Goal: Check status

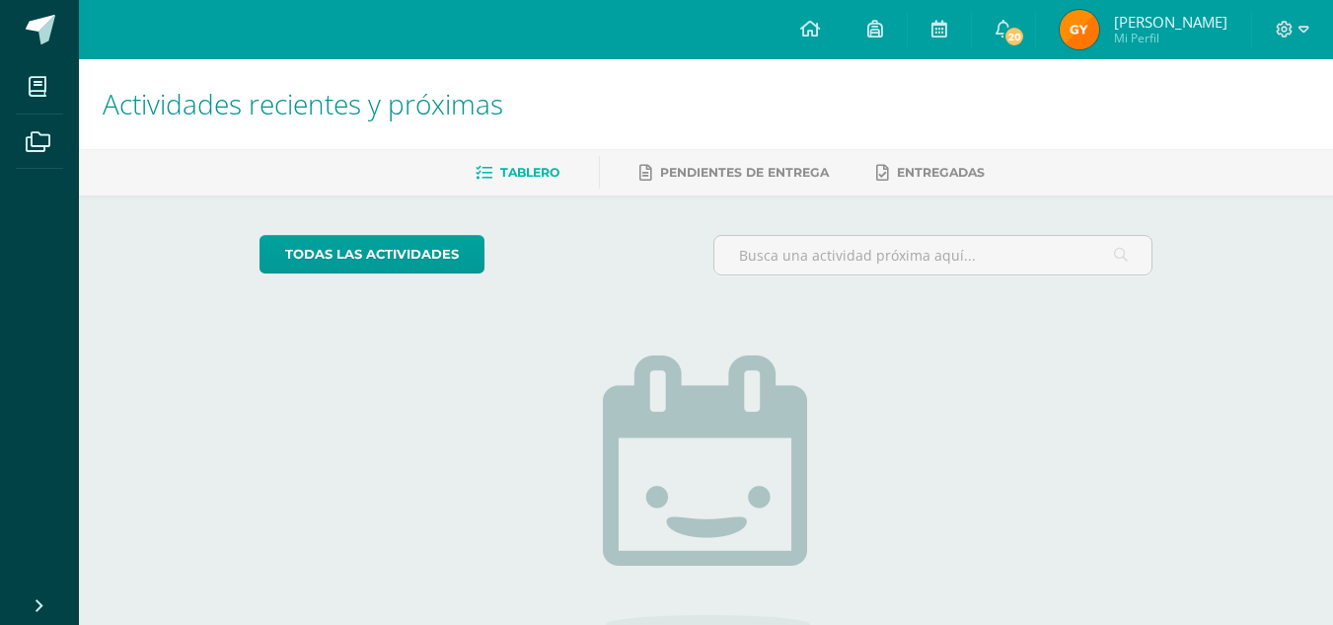
click at [1092, 39] on img at bounding box center [1079, 29] width 39 height 39
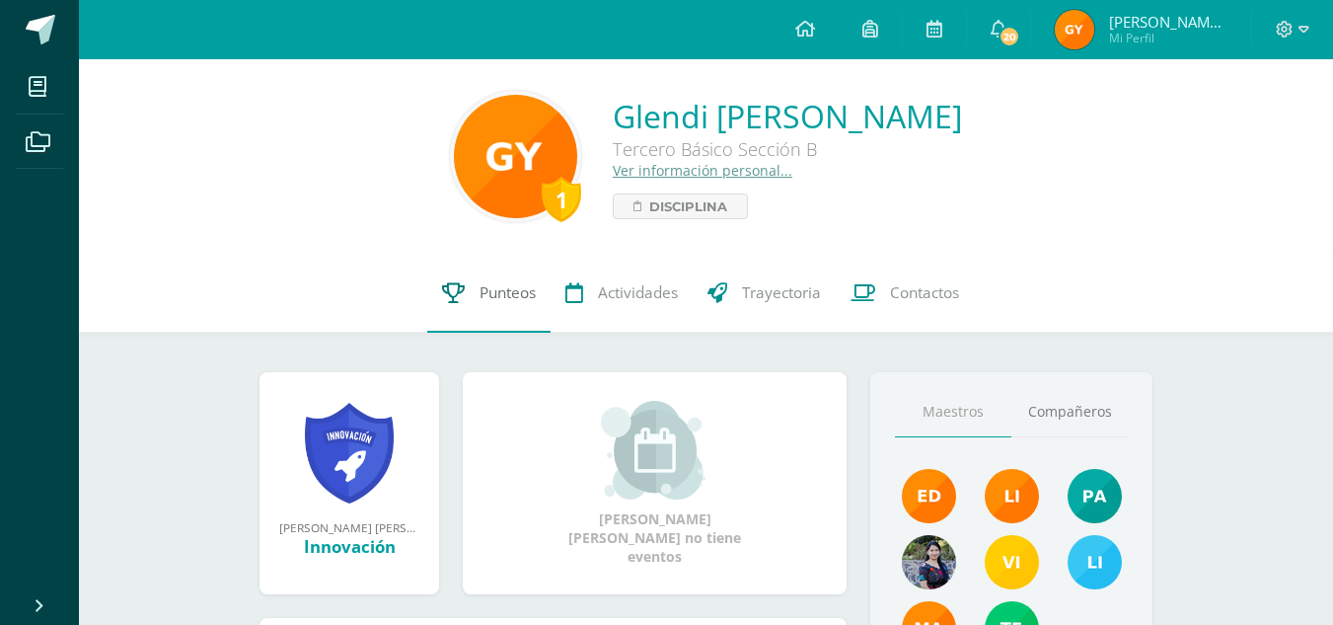
click at [486, 318] on link "Punteos" at bounding box center [488, 293] width 123 height 79
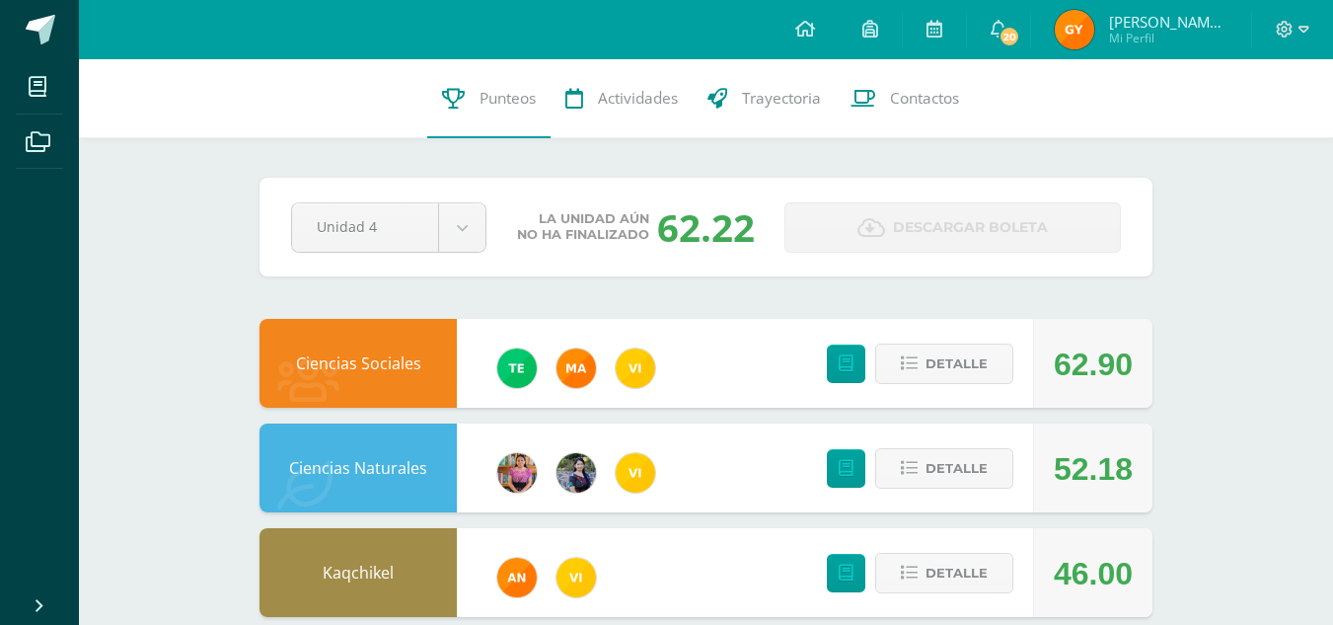
scroll to position [756, 0]
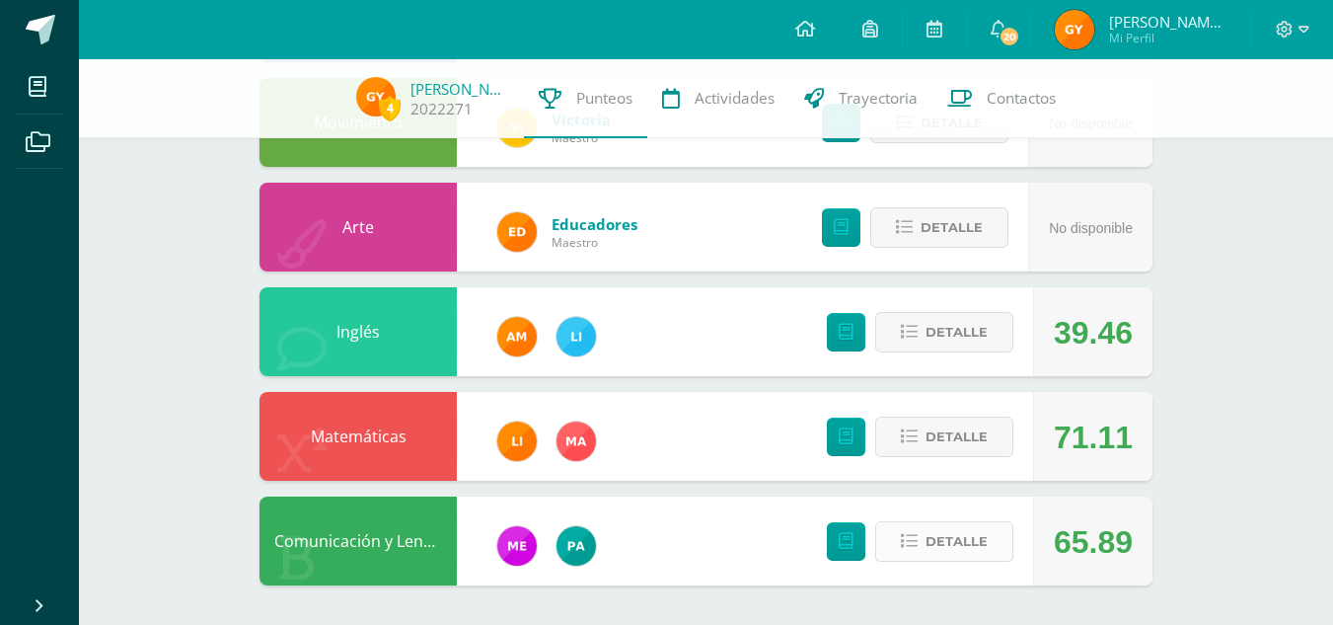
click at [995, 532] on button "Detalle" at bounding box center [944, 541] width 138 height 40
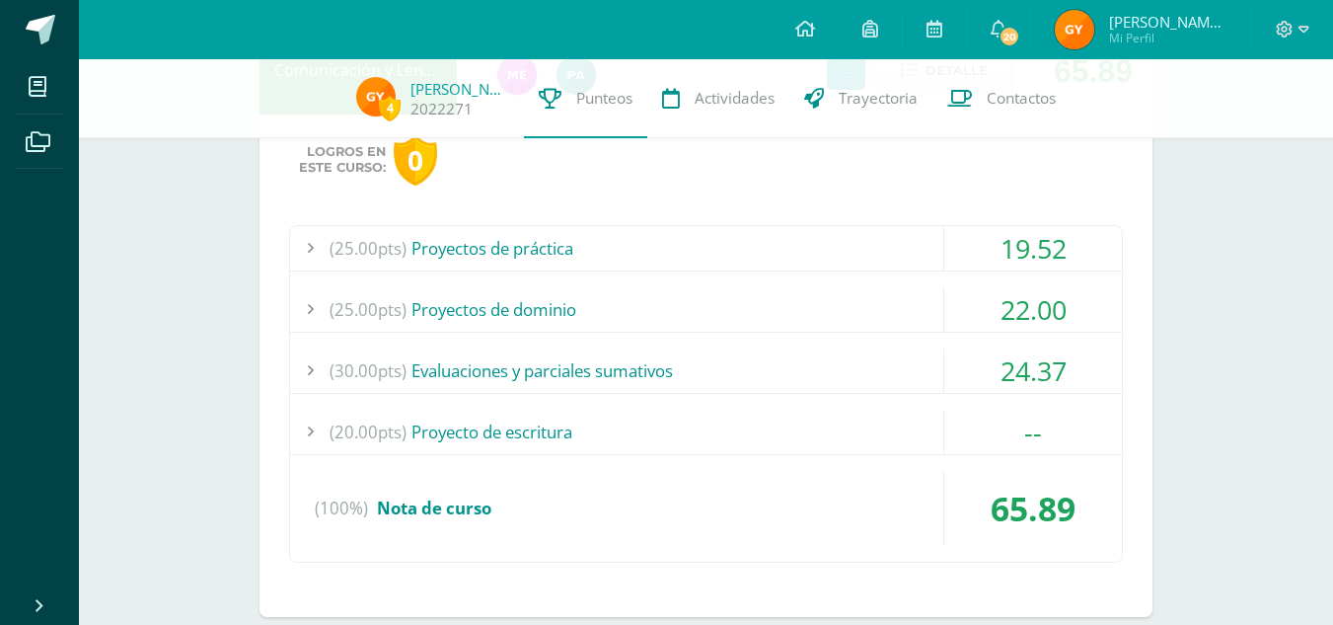
scroll to position [1258, 0]
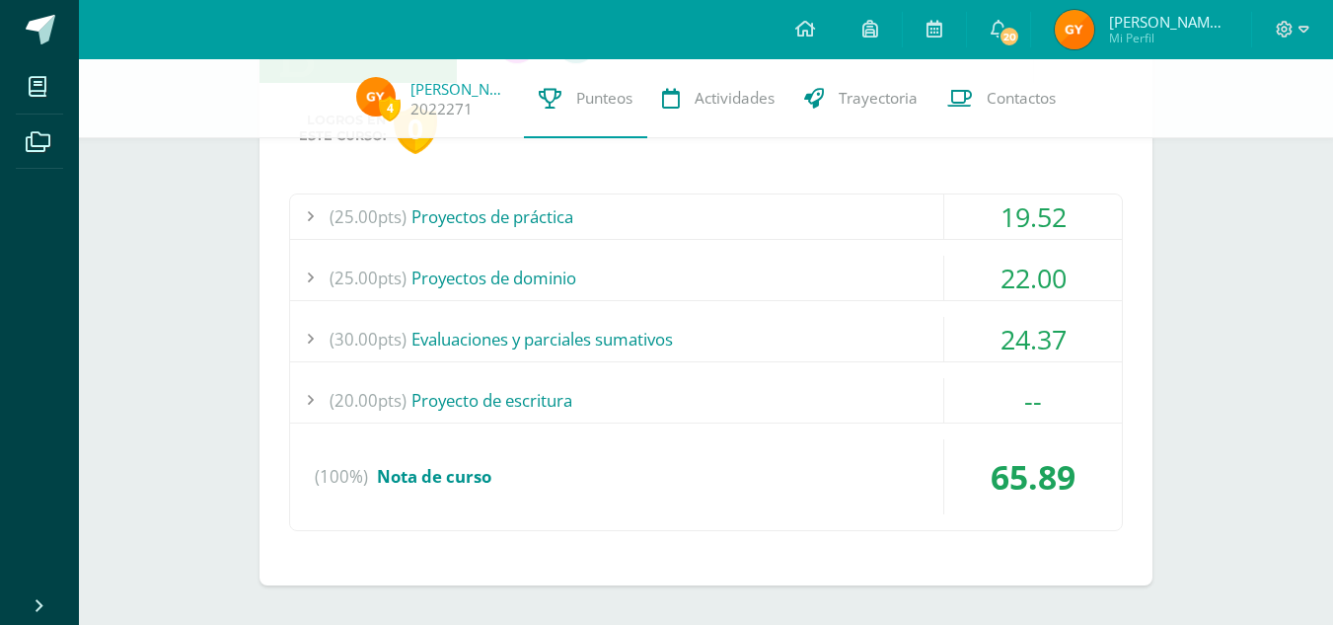
click at [538, 338] on div "(30.00pts) Evaluaciones y parciales sumativos" at bounding box center [706, 339] width 832 height 44
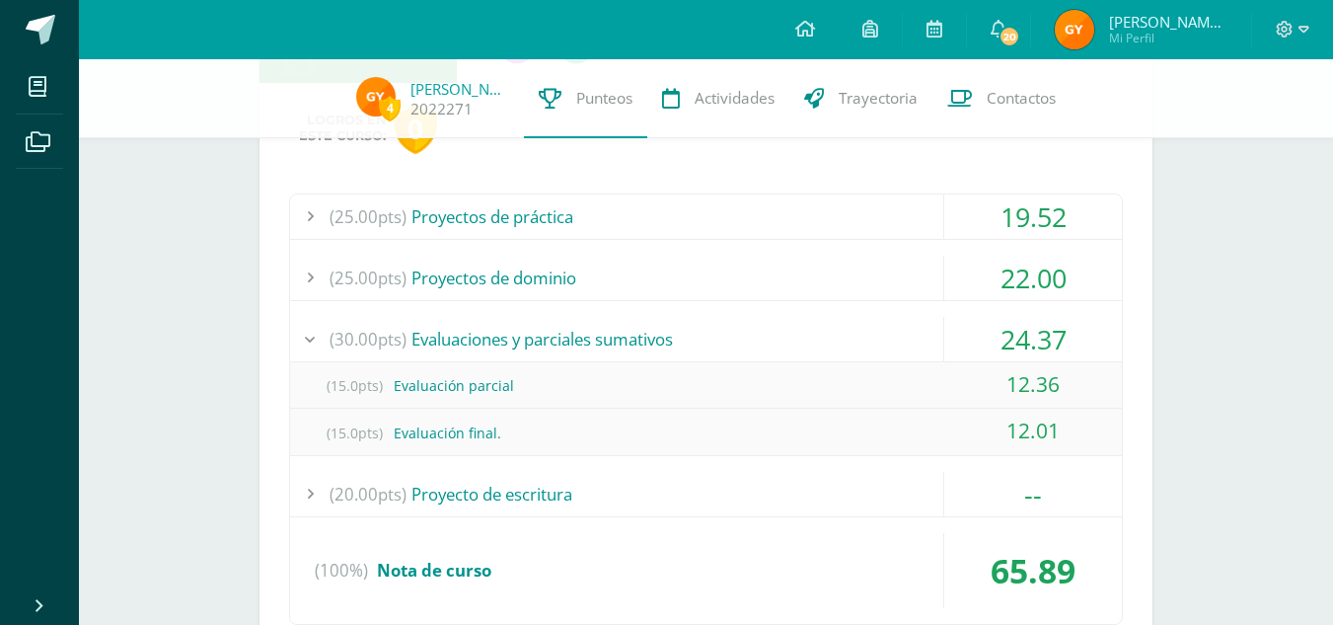
click at [537, 338] on div "(30.00pts) Evaluaciones y parciales sumativos" at bounding box center [706, 339] width 832 height 44
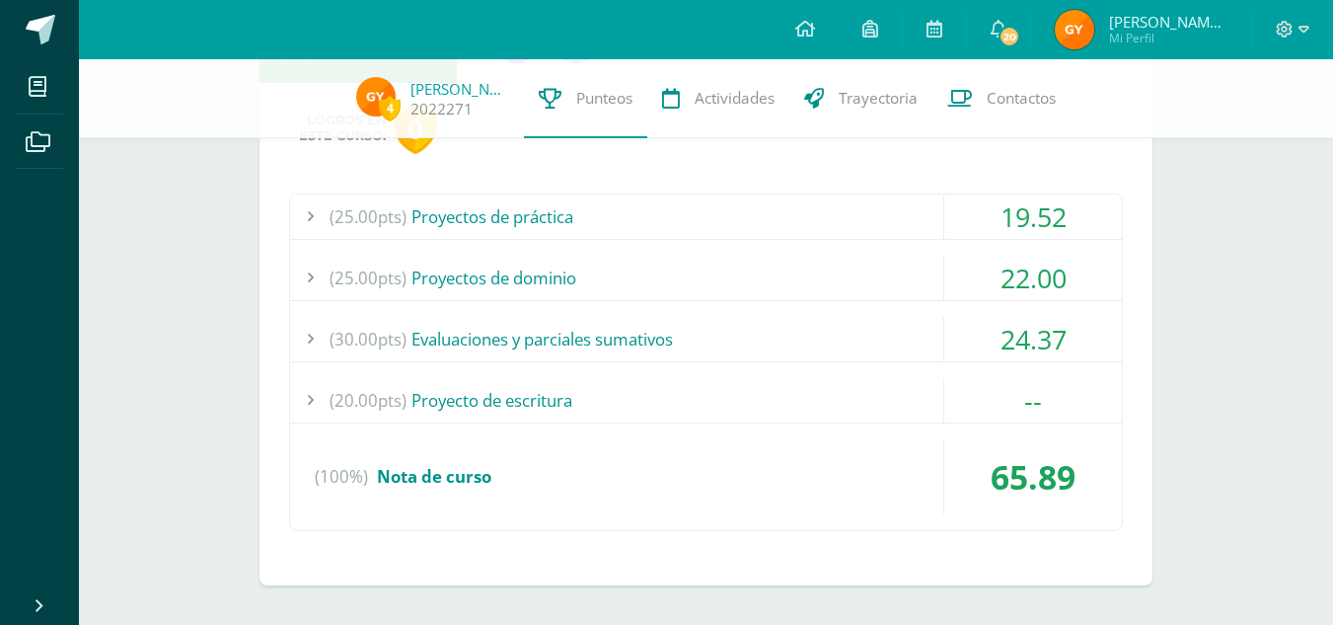
click at [539, 400] on div "(20.00pts) Proyecto de escritura" at bounding box center [706, 400] width 832 height 44
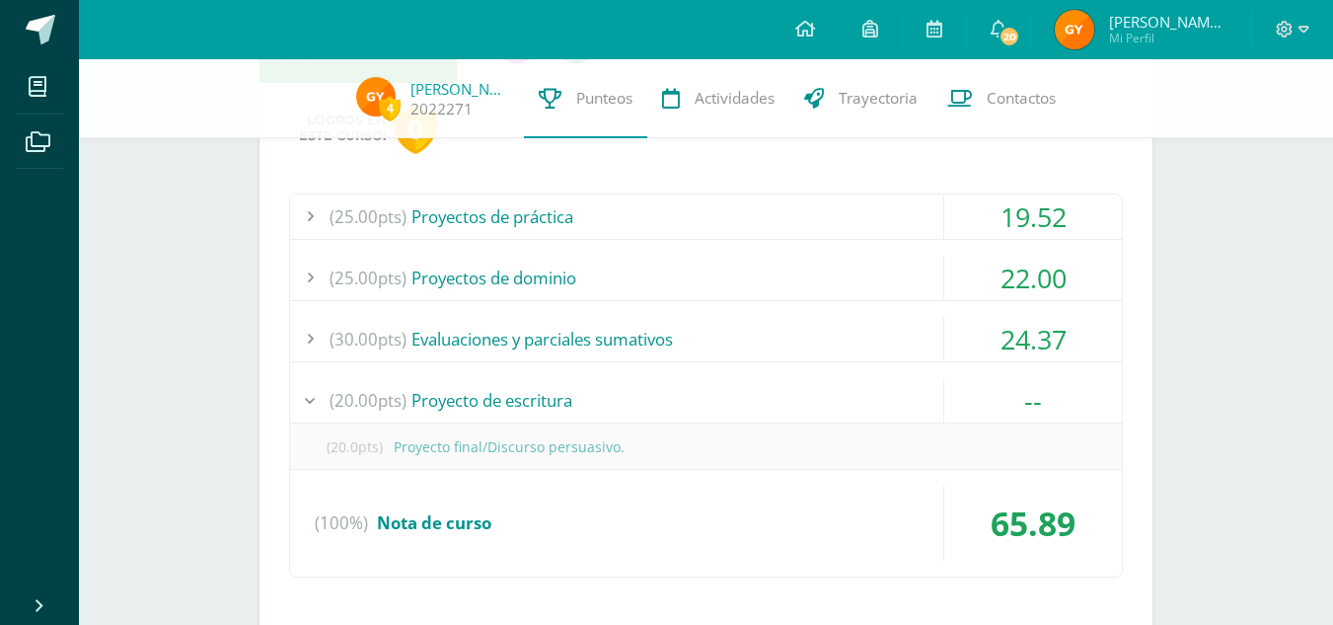
click at [539, 400] on div "(20.00pts) Proyecto de escritura" at bounding box center [706, 400] width 832 height 44
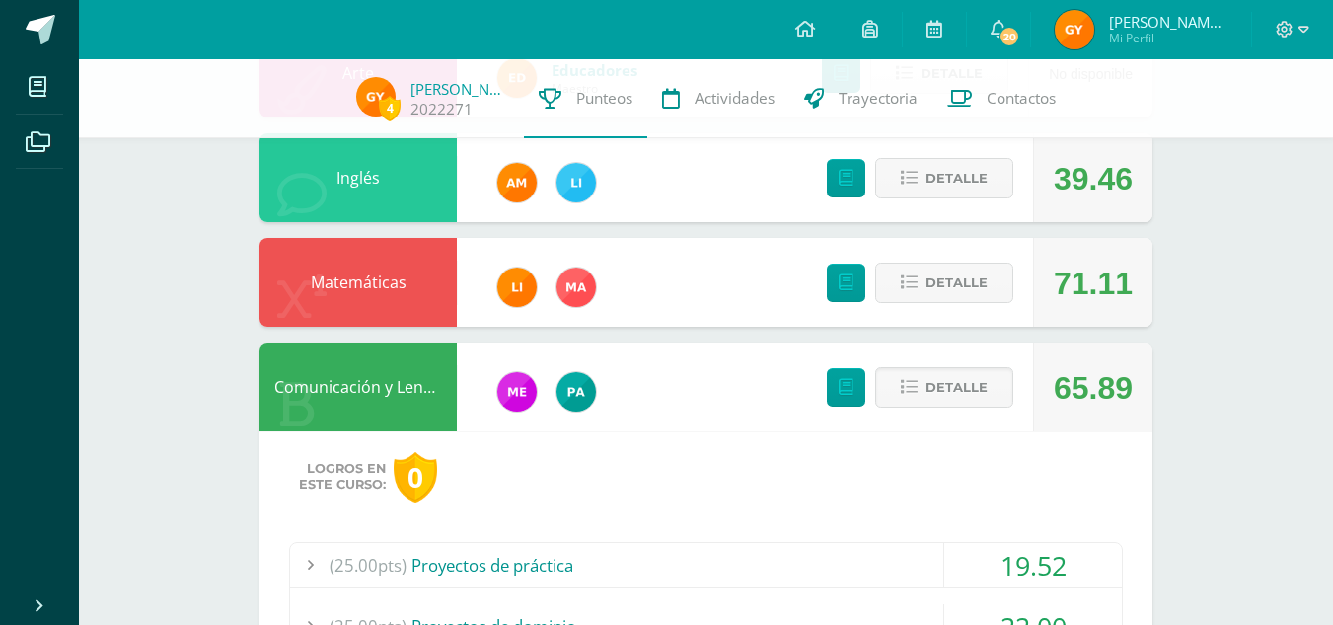
scroll to position [909, 0]
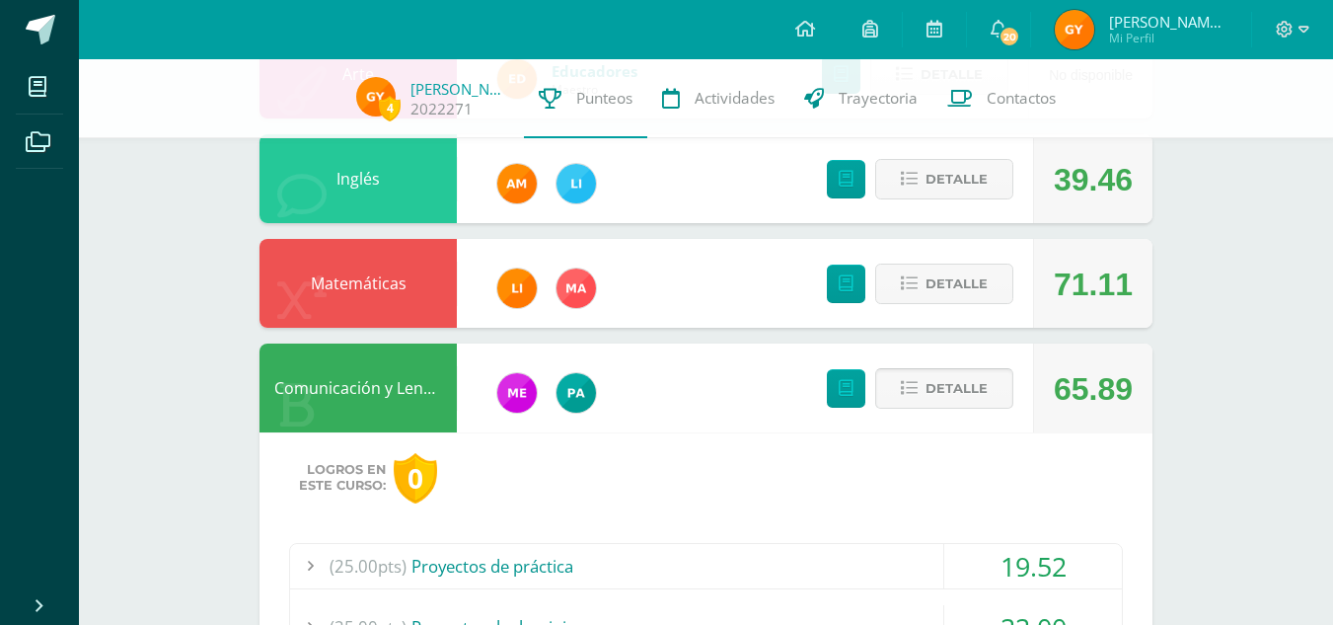
click at [932, 383] on span "Detalle" at bounding box center [957, 388] width 62 height 37
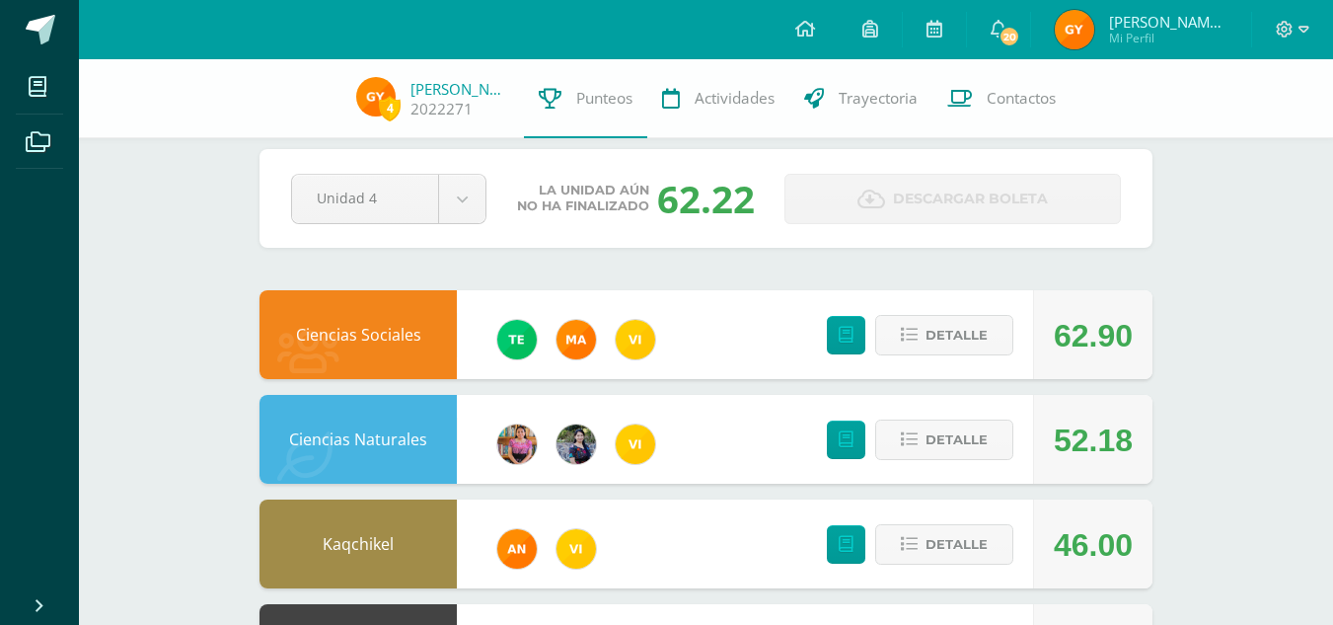
scroll to position [19, 0]
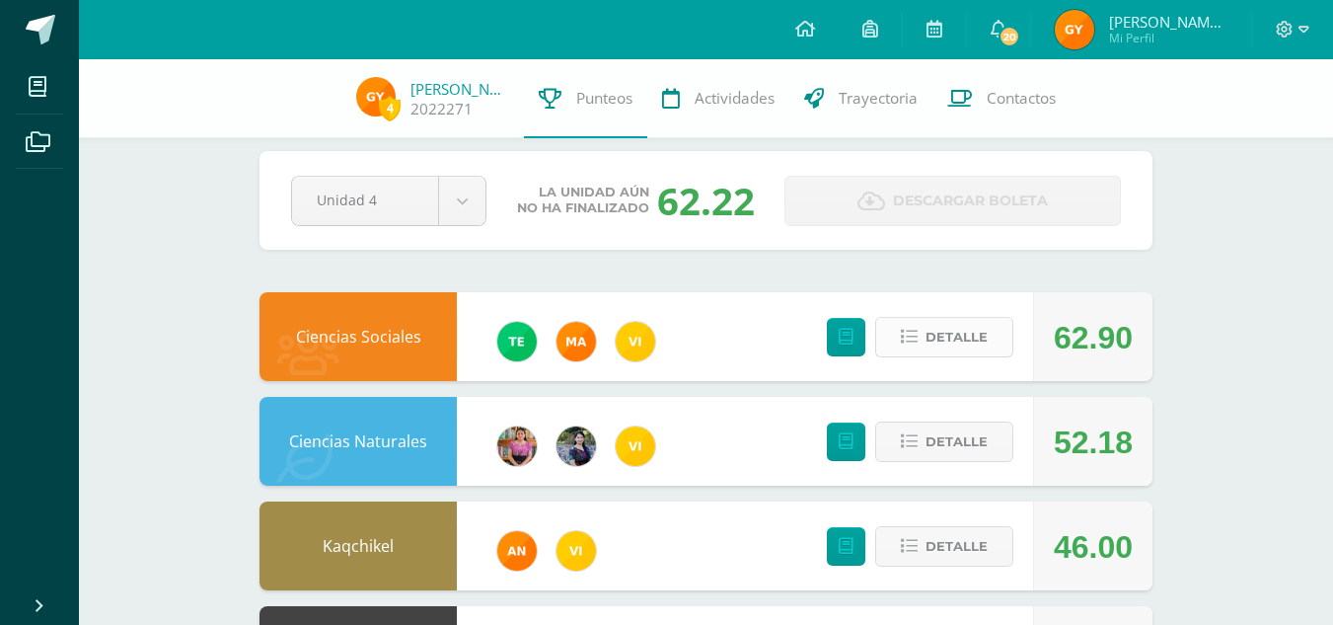
click at [939, 337] on span "Detalle" at bounding box center [957, 337] width 62 height 37
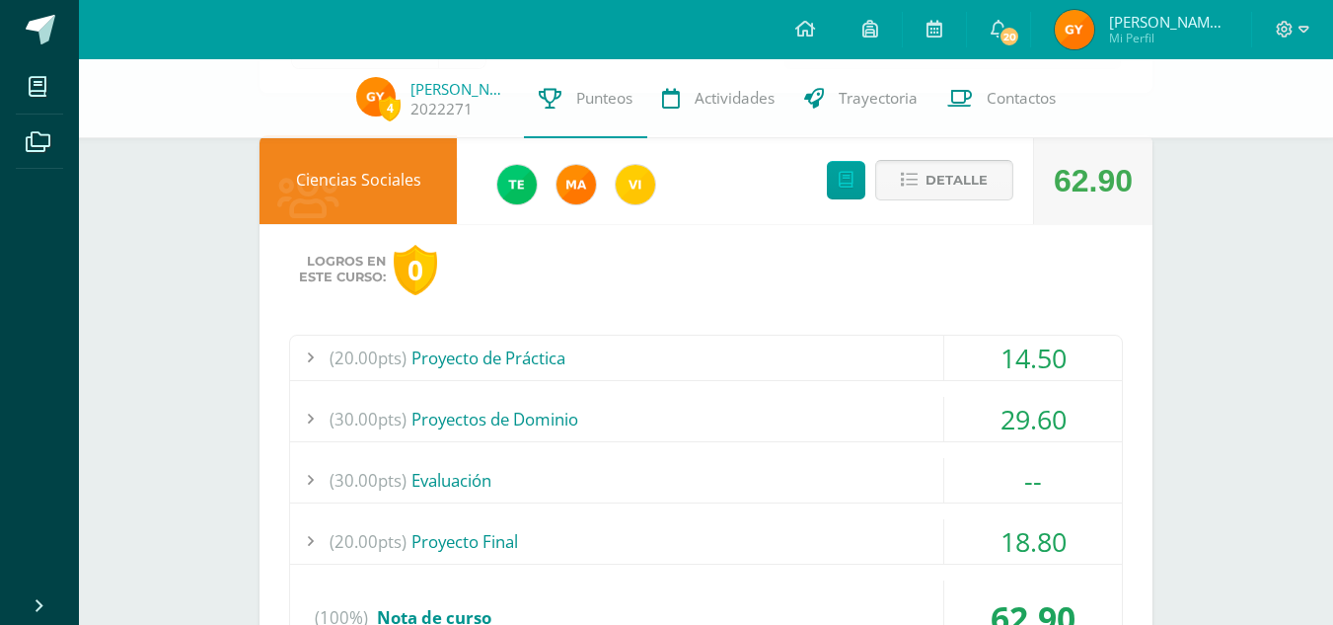
scroll to position [184, 0]
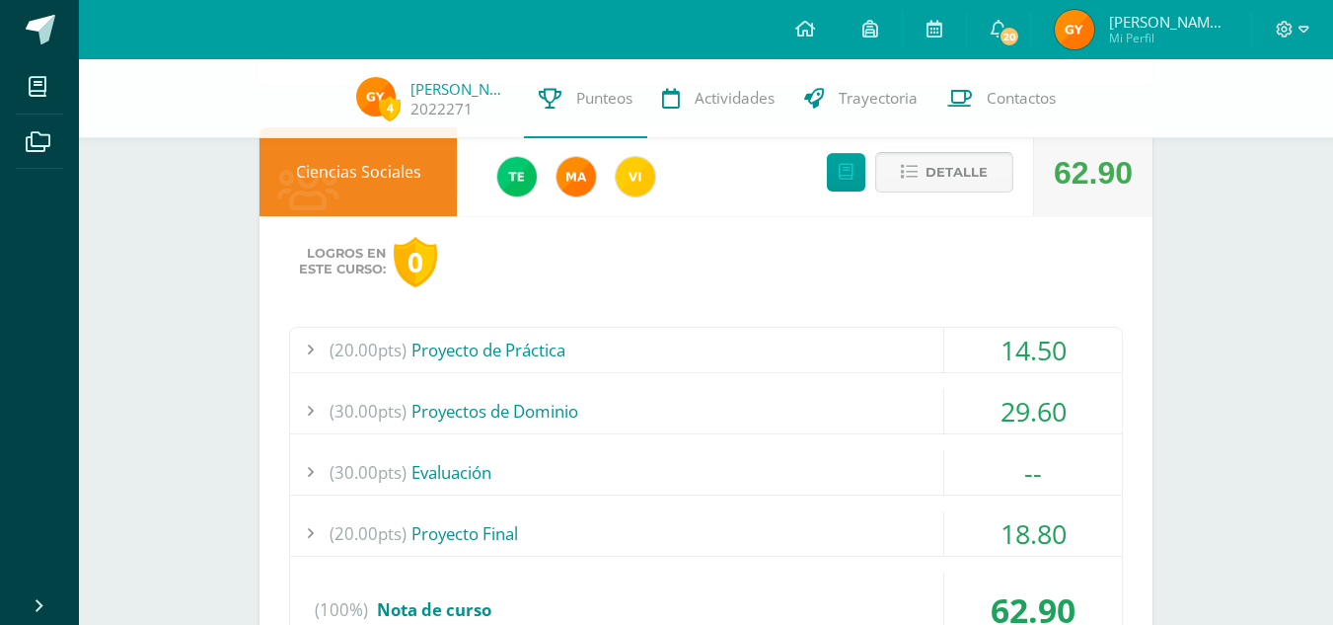
click at [898, 185] on button "Detalle" at bounding box center [944, 172] width 138 height 40
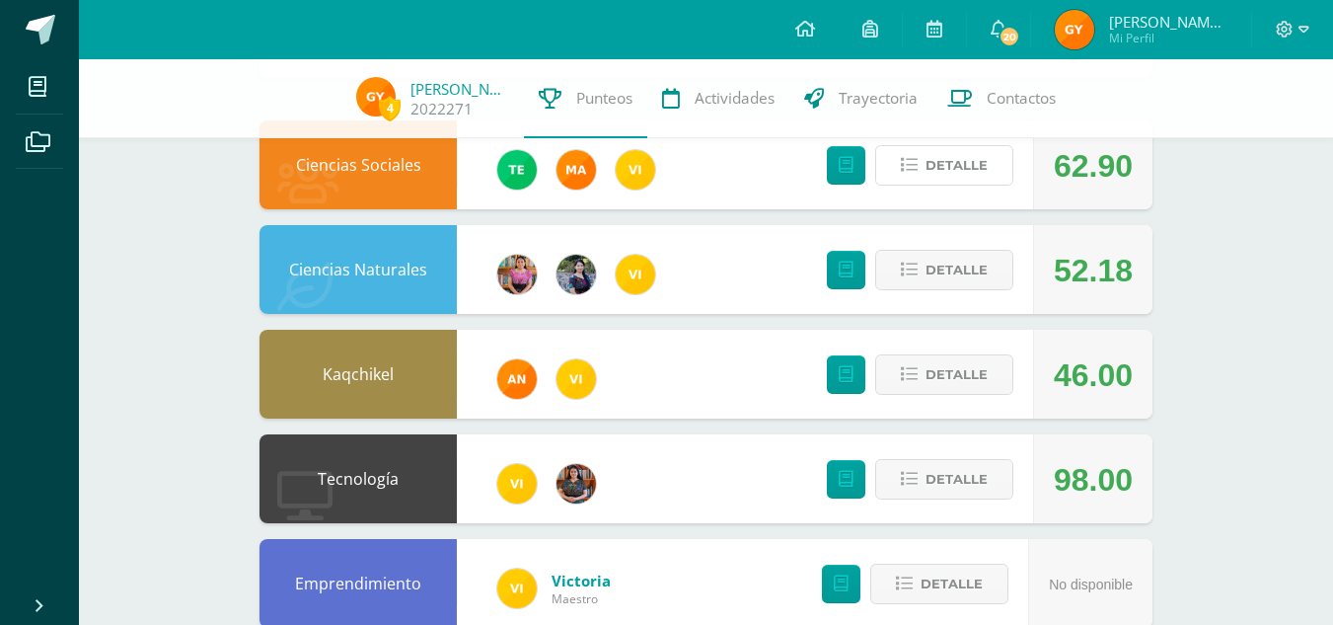
scroll to position [0, 0]
